Goal: Task Accomplishment & Management: Complete application form

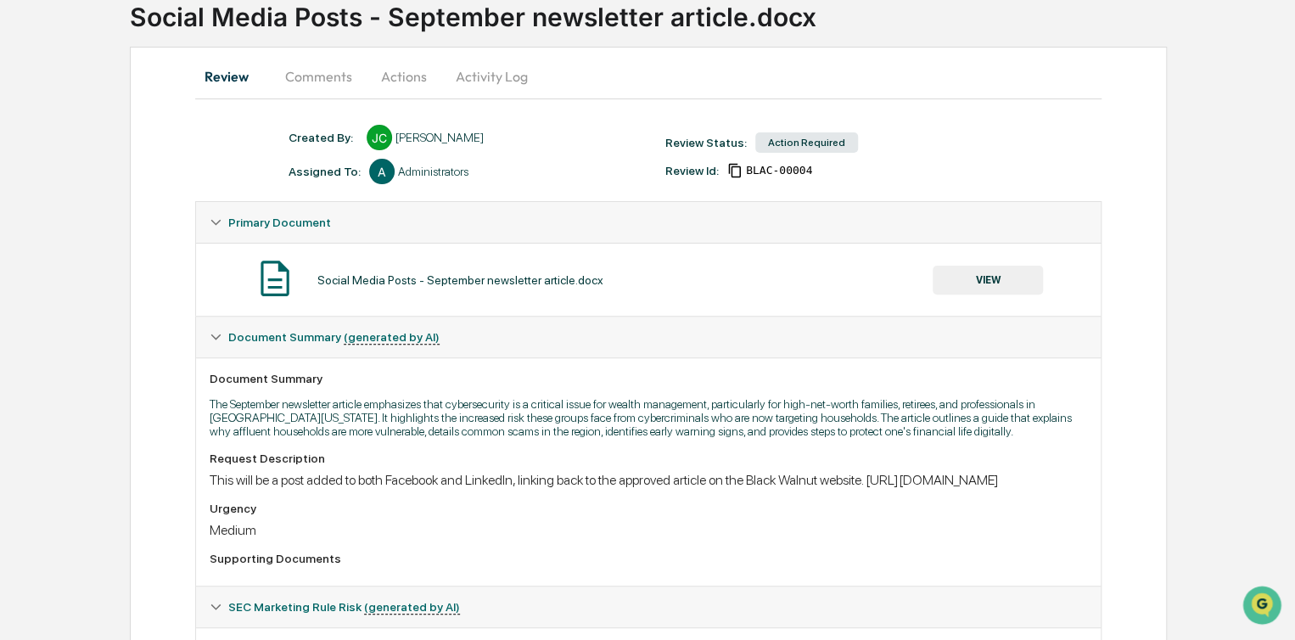
scroll to position [119, 0]
click at [1005, 270] on button "VIEW" at bounding box center [988, 280] width 110 height 29
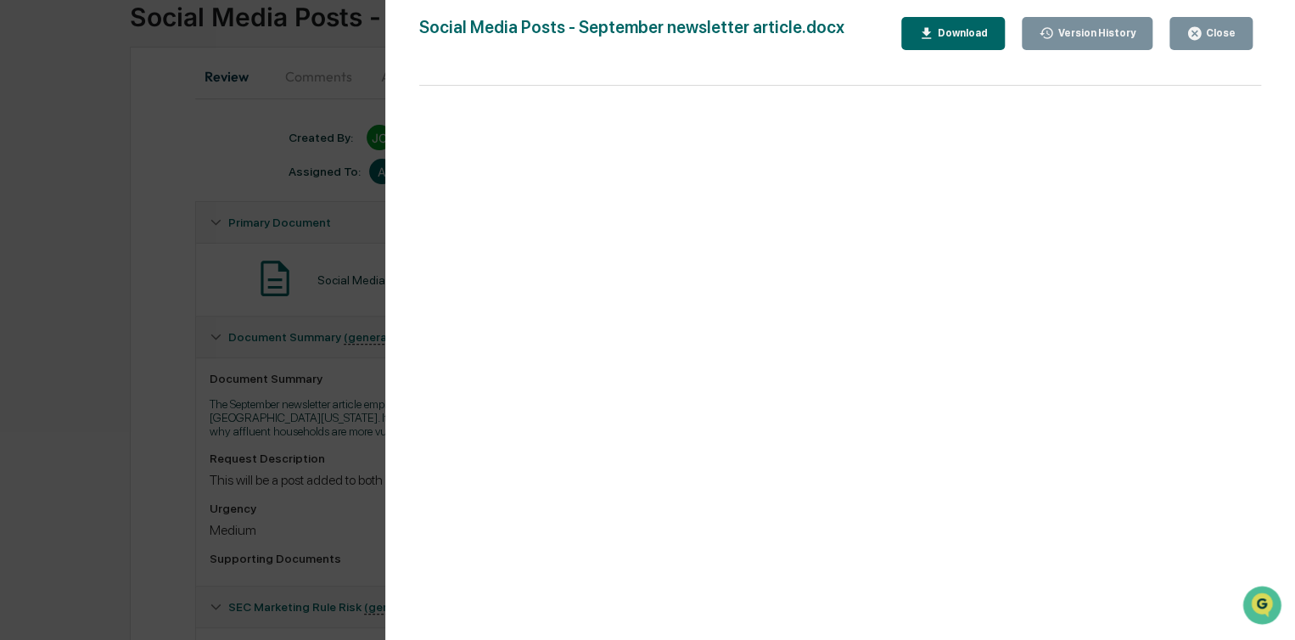
click at [1227, 25] on div "Close" at bounding box center [1210, 33] width 49 height 16
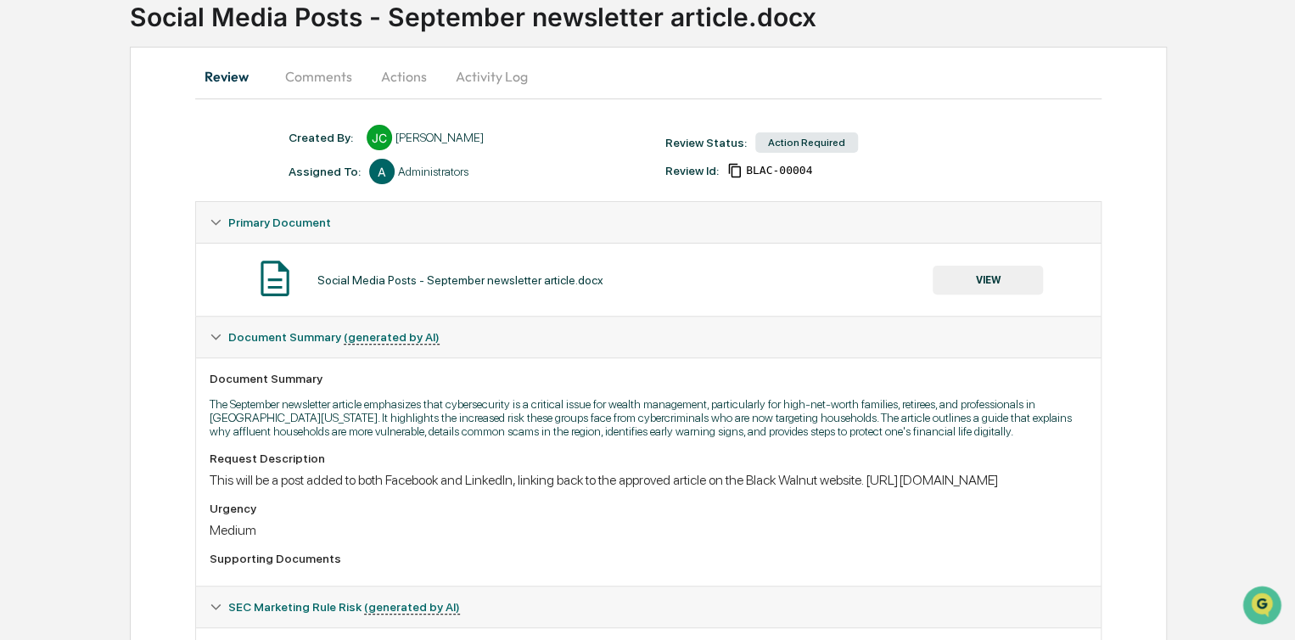
click at [413, 75] on button "Actions" at bounding box center [404, 76] width 76 height 41
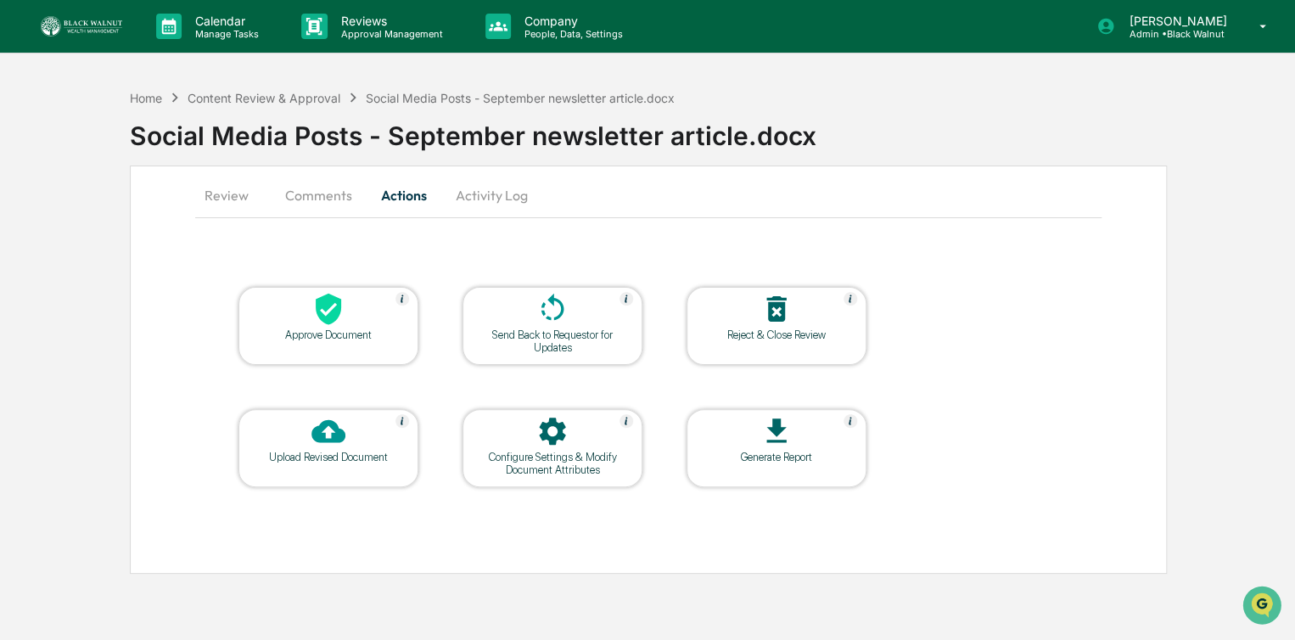
scroll to position [0, 0]
click at [328, 326] on div at bounding box center [329, 310] width 170 height 36
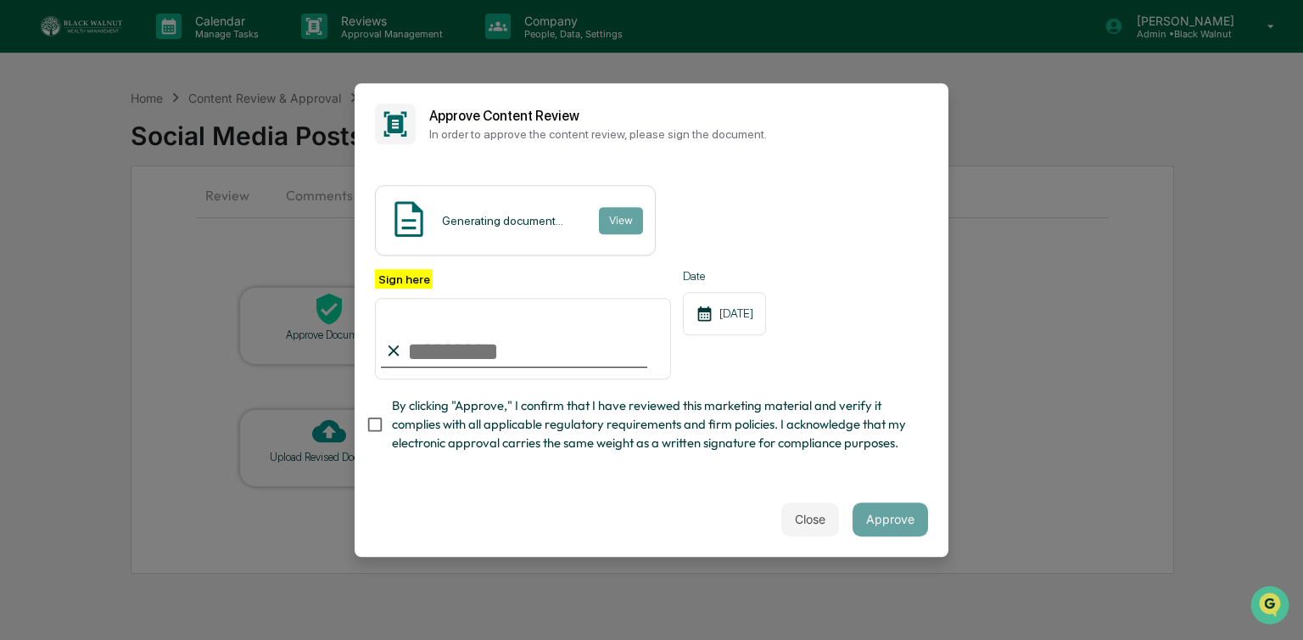
click at [417, 357] on input "Sign here" at bounding box center [523, 338] width 296 height 81
type input "**********"
click at [893, 525] on button "Approve" at bounding box center [891, 519] width 76 height 34
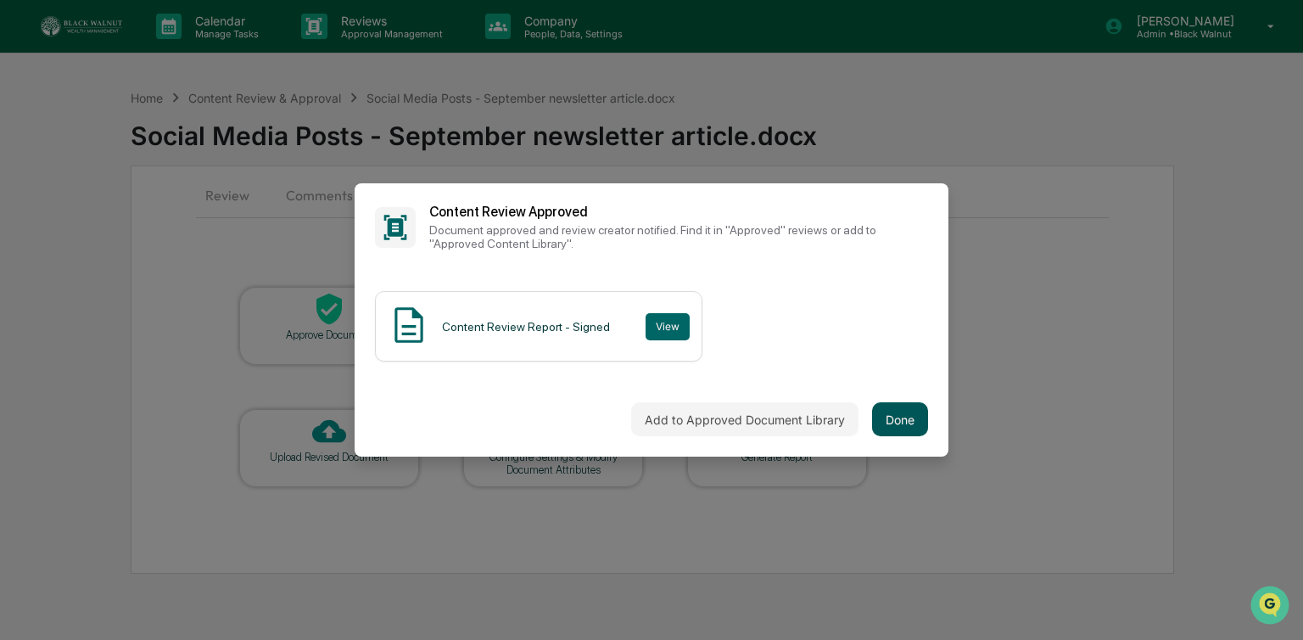
click at [916, 425] on button "Done" at bounding box center [900, 419] width 56 height 34
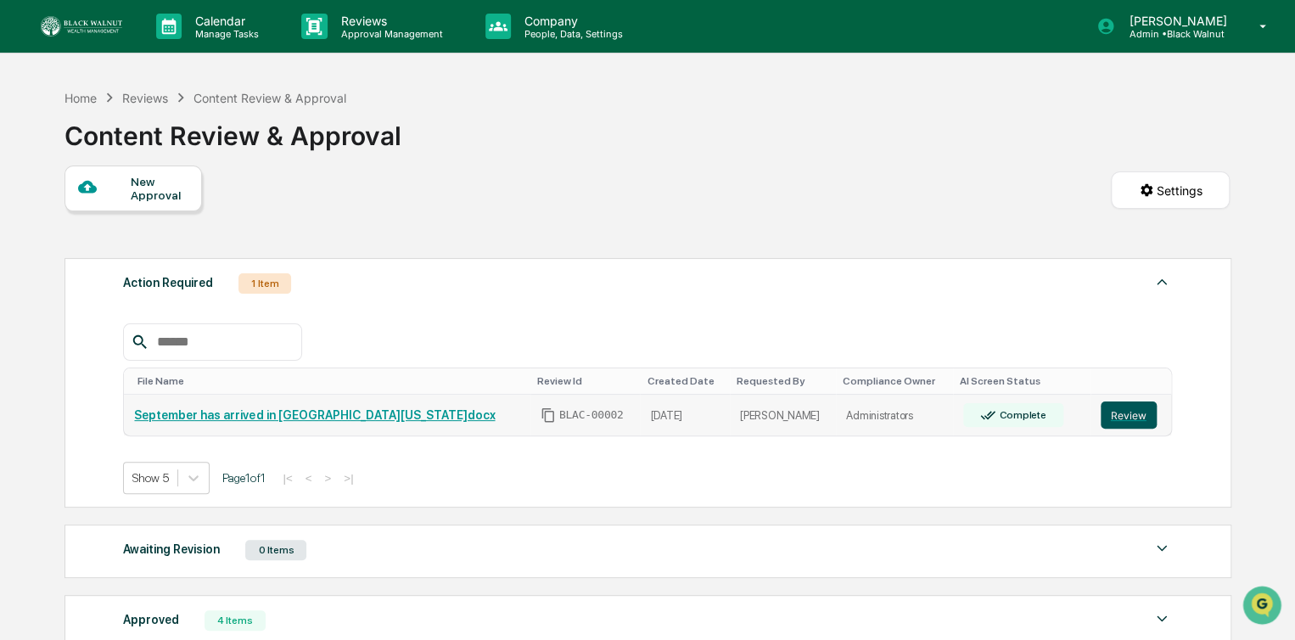
click at [1112, 417] on button "Review" at bounding box center [1129, 414] width 56 height 27
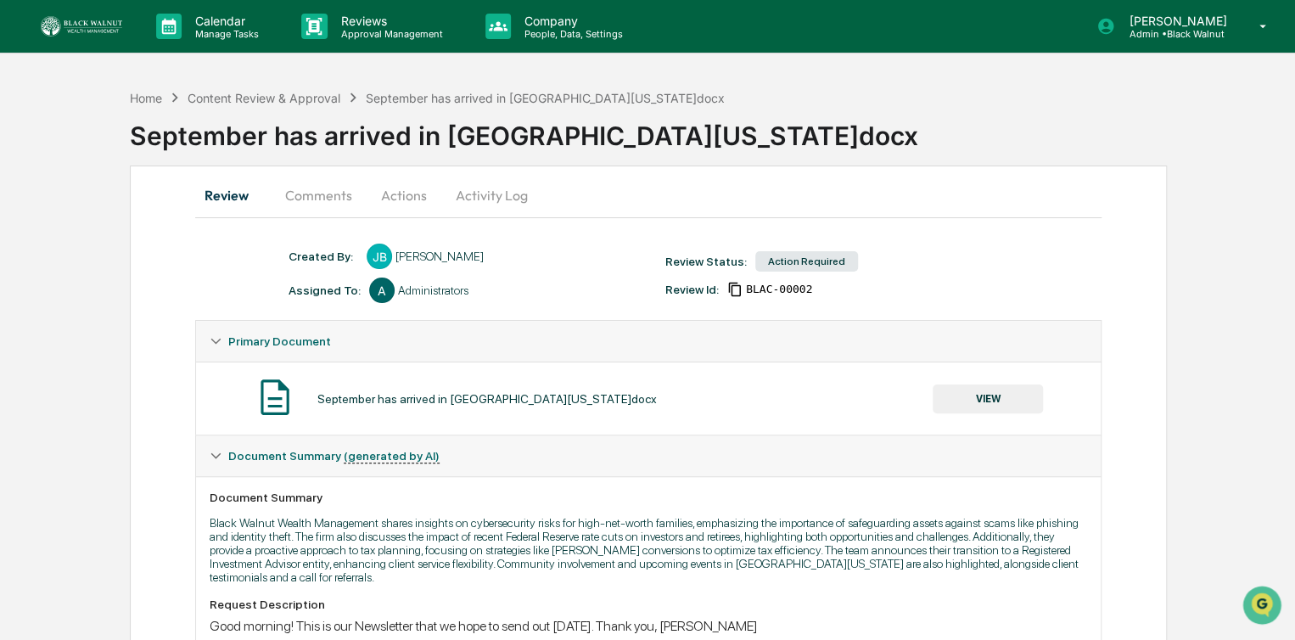
click at [399, 199] on button "Actions" at bounding box center [404, 195] width 76 height 41
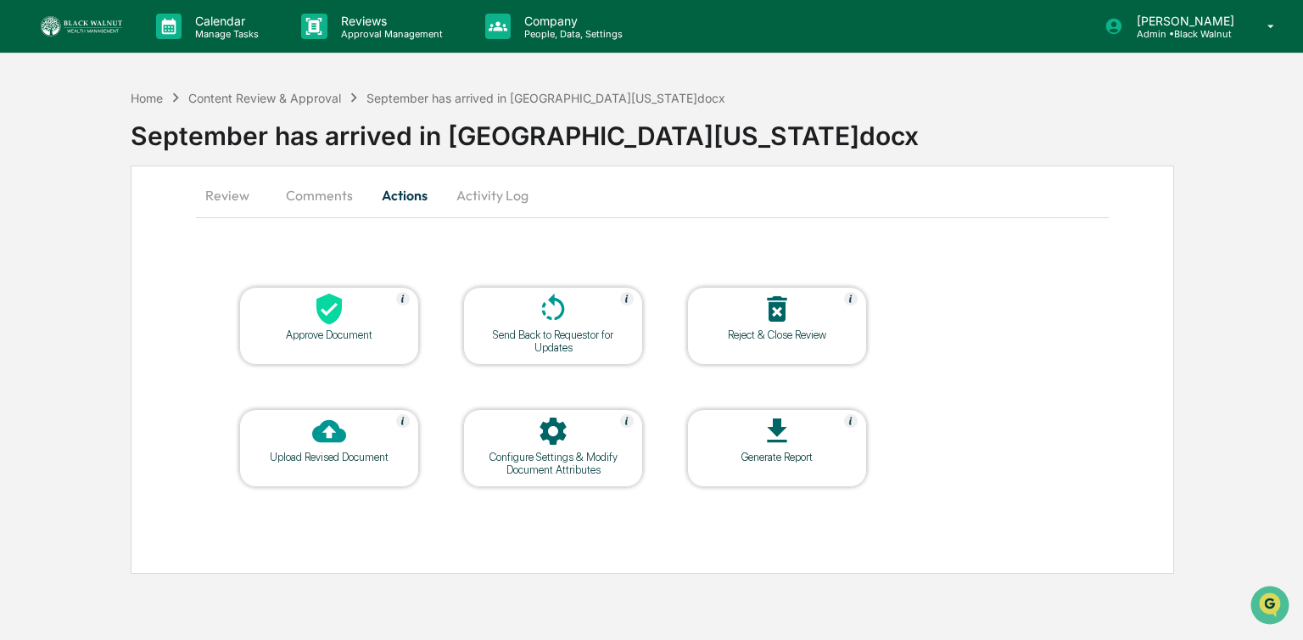
click at [332, 320] on icon at bounding box center [328, 309] width 25 height 31
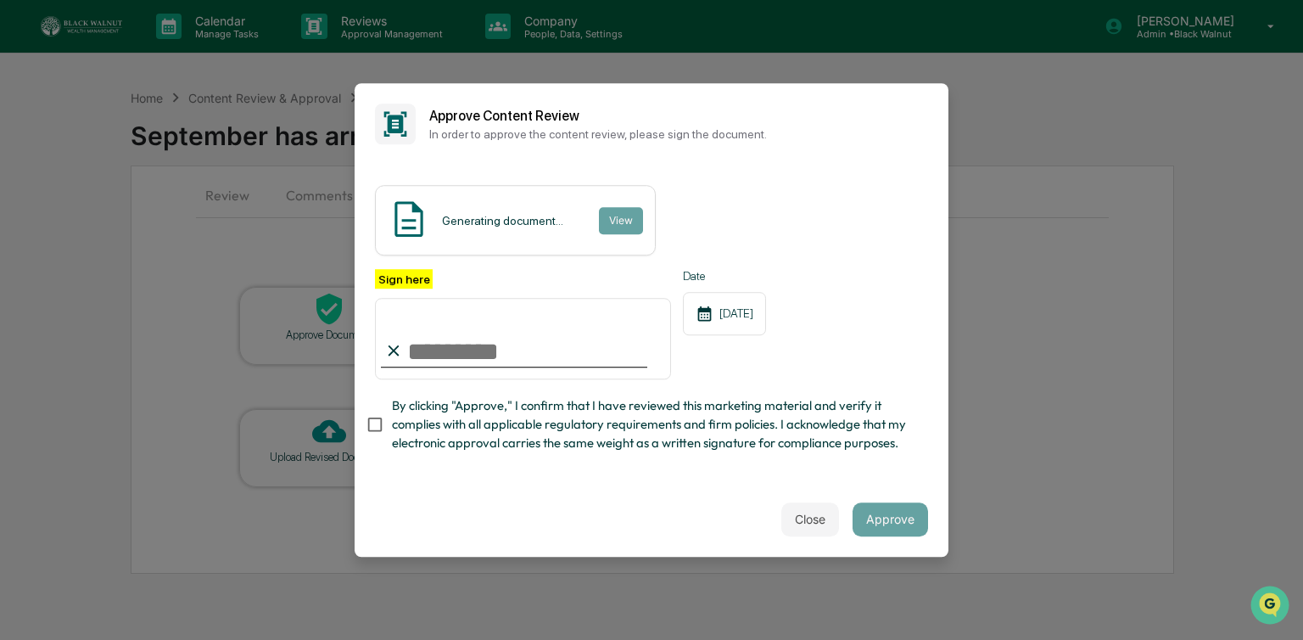
click at [458, 350] on input "Sign here" at bounding box center [523, 338] width 296 height 81
type input "**********"
click at [893, 541] on div "Close Approve" at bounding box center [652, 519] width 594 height 75
click at [896, 523] on div "Close Approve" at bounding box center [652, 519] width 594 height 75
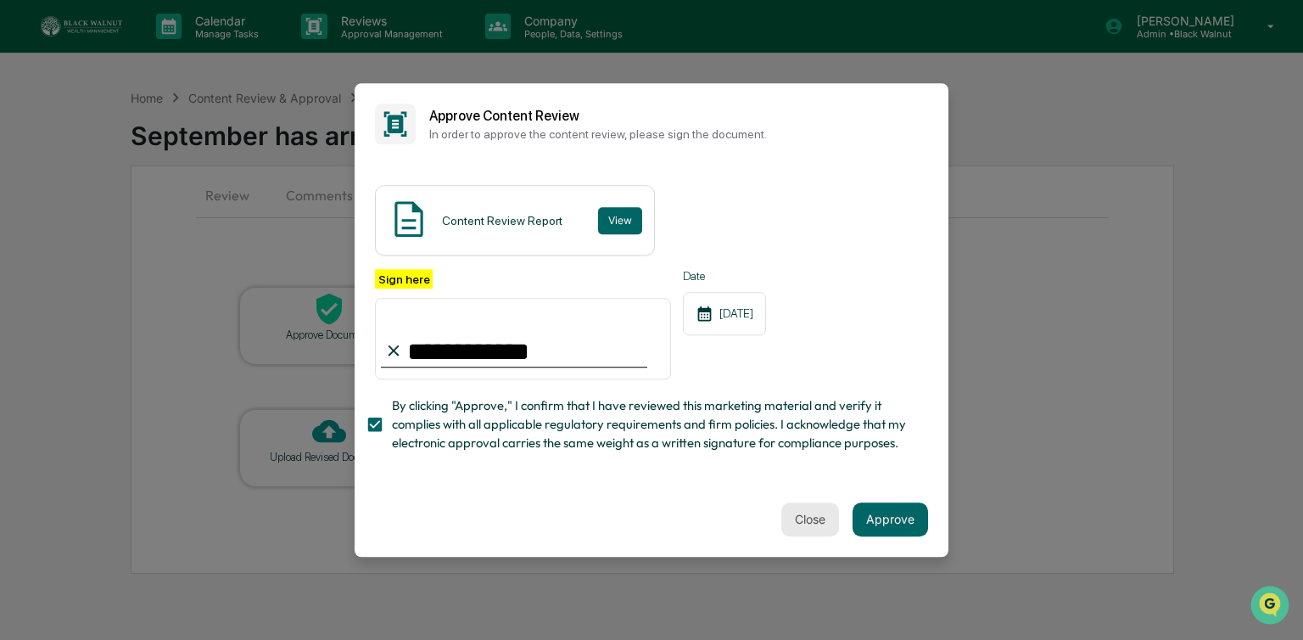
click at [811, 510] on button "Close" at bounding box center [810, 519] width 58 height 34
